Goal: Check status: Check status

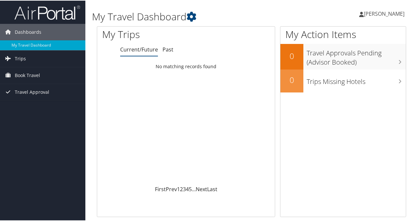
click at [204, 13] on span "[PERSON_NAME]" at bounding box center [384, 13] width 41 height 7
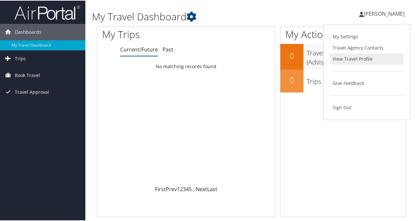
click at [204, 56] on link "View Travel Profile" at bounding box center [366, 58] width 73 height 11
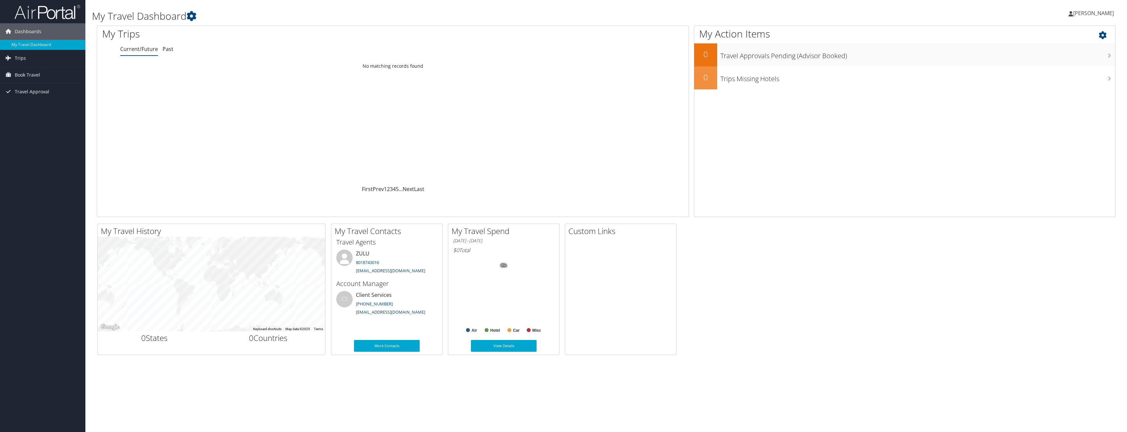
click at [415, 33] on icon at bounding box center [1108, 33] width 19 height 11
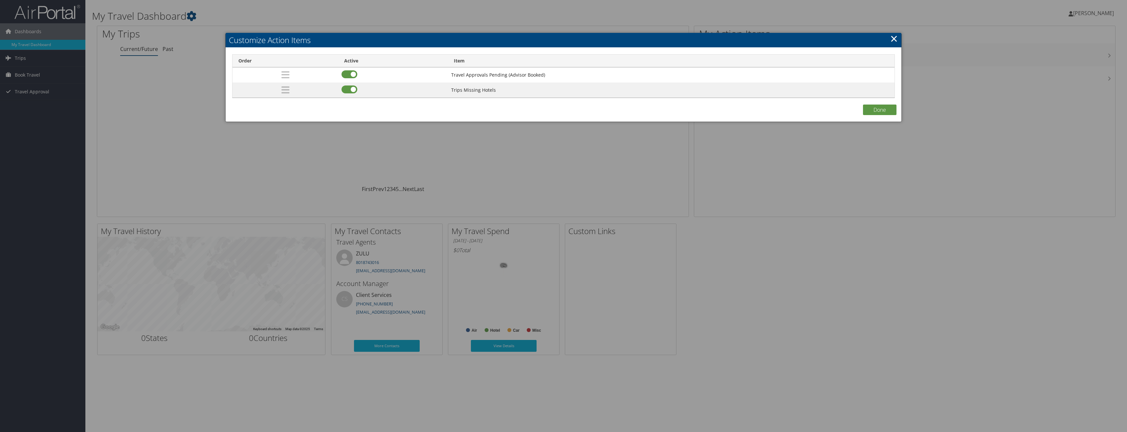
drag, startPoint x: 897, startPoint y: 38, endPoint x: 923, endPoint y: 34, distance: 27.0
click at [415, 38] on link "×" at bounding box center [895, 38] width 8 height 13
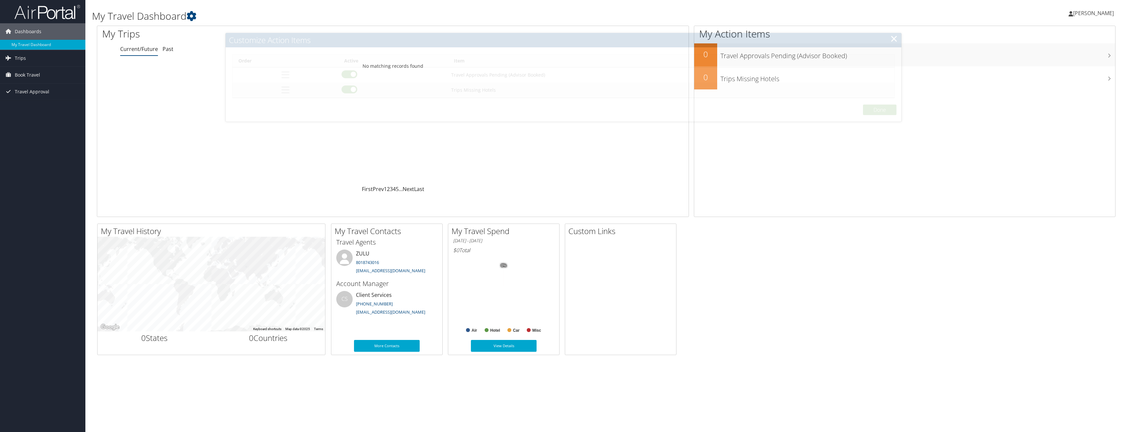
click at [415, 12] on span "[PERSON_NAME]" at bounding box center [1094, 13] width 41 height 7
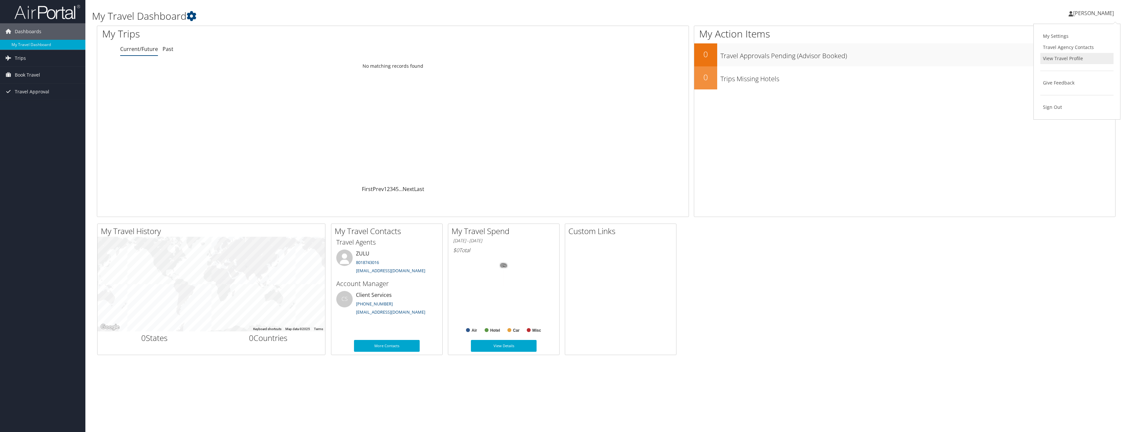
click at [415, 59] on link "View Travel Profile" at bounding box center [1077, 58] width 73 height 11
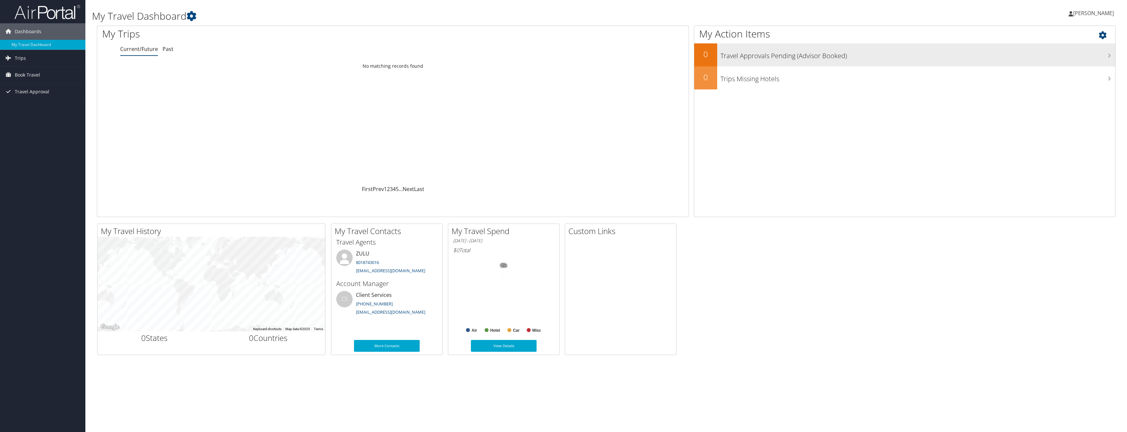
click at [415, 58] on h3 "Travel Approvals Pending (Advisor Booked)" at bounding box center [918, 54] width 395 height 12
